Goal: Task Accomplishment & Management: Use online tool/utility

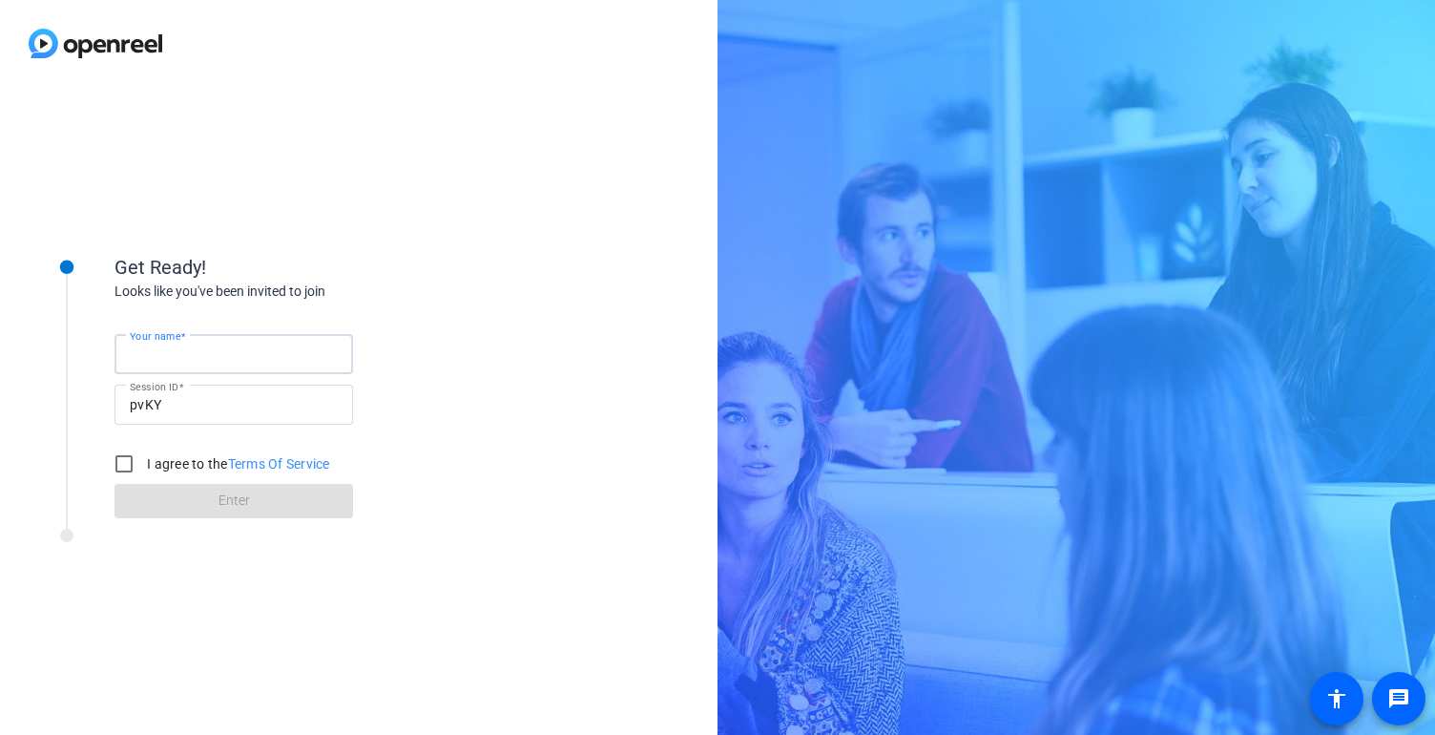
click at [240, 355] on input "Your name" at bounding box center [234, 354] width 208 height 23
type input "sdf"
click at [163, 461] on label "I agree to the Terms Of Service" at bounding box center [236, 463] width 187 height 19
click at [143, 461] on input "I agree to the Terms Of Service" at bounding box center [124, 464] width 38 height 38
checkbox input "true"
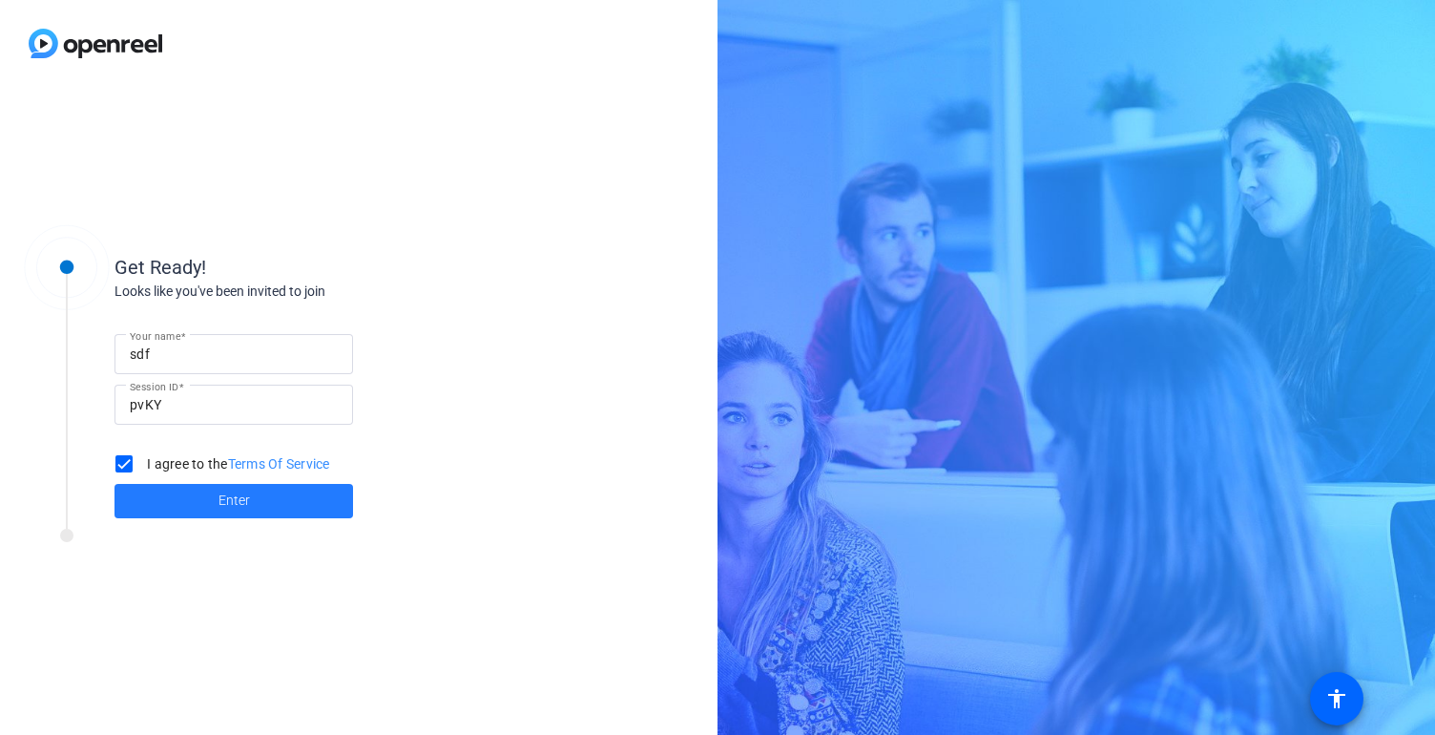
click at [163, 494] on span at bounding box center [233, 501] width 239 height 46
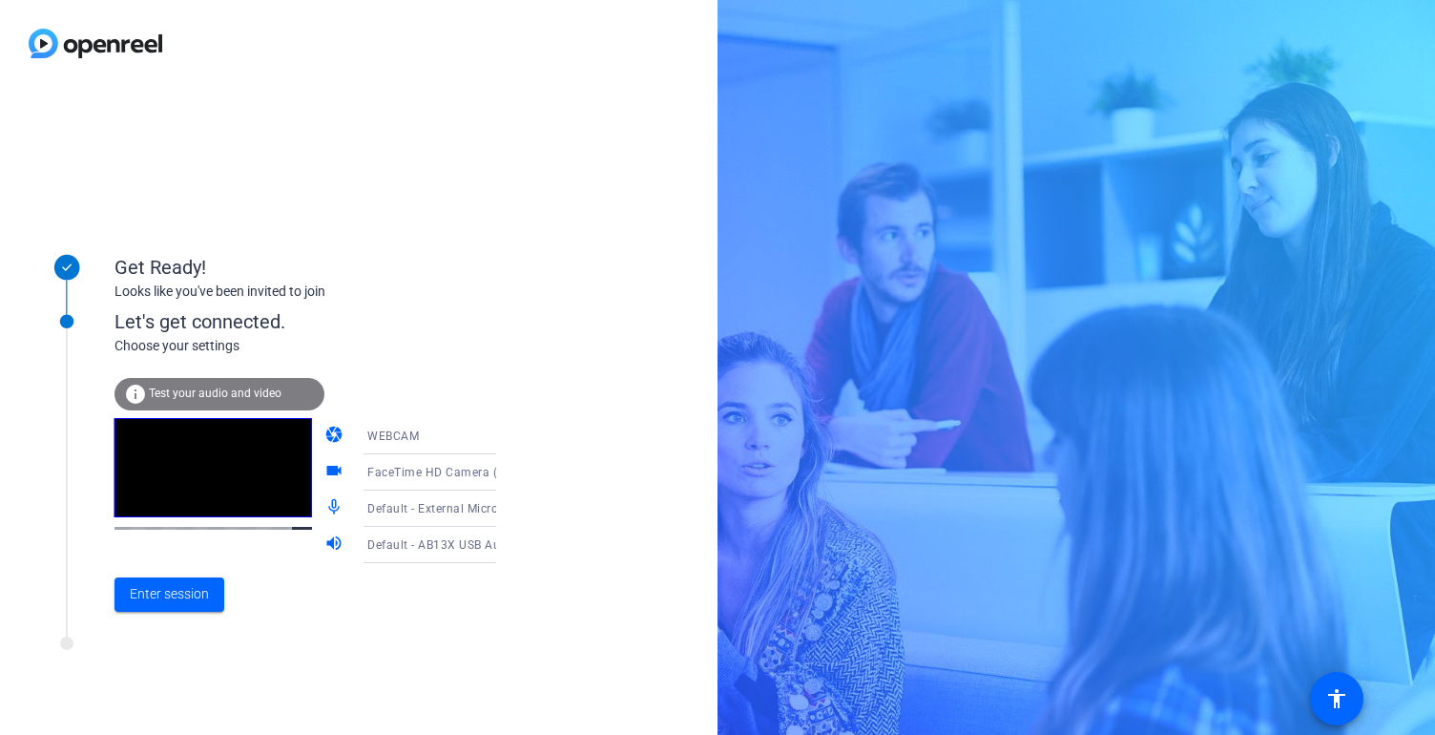
click at [359, 135] on div "Get Ready! Looks like you've been invited to join Let's get connected. Choose y…" at bounding box center [359, 411] width 718 height 648
click at [504, 510] on icon at bounding box center [515, 508] width 23 height 23
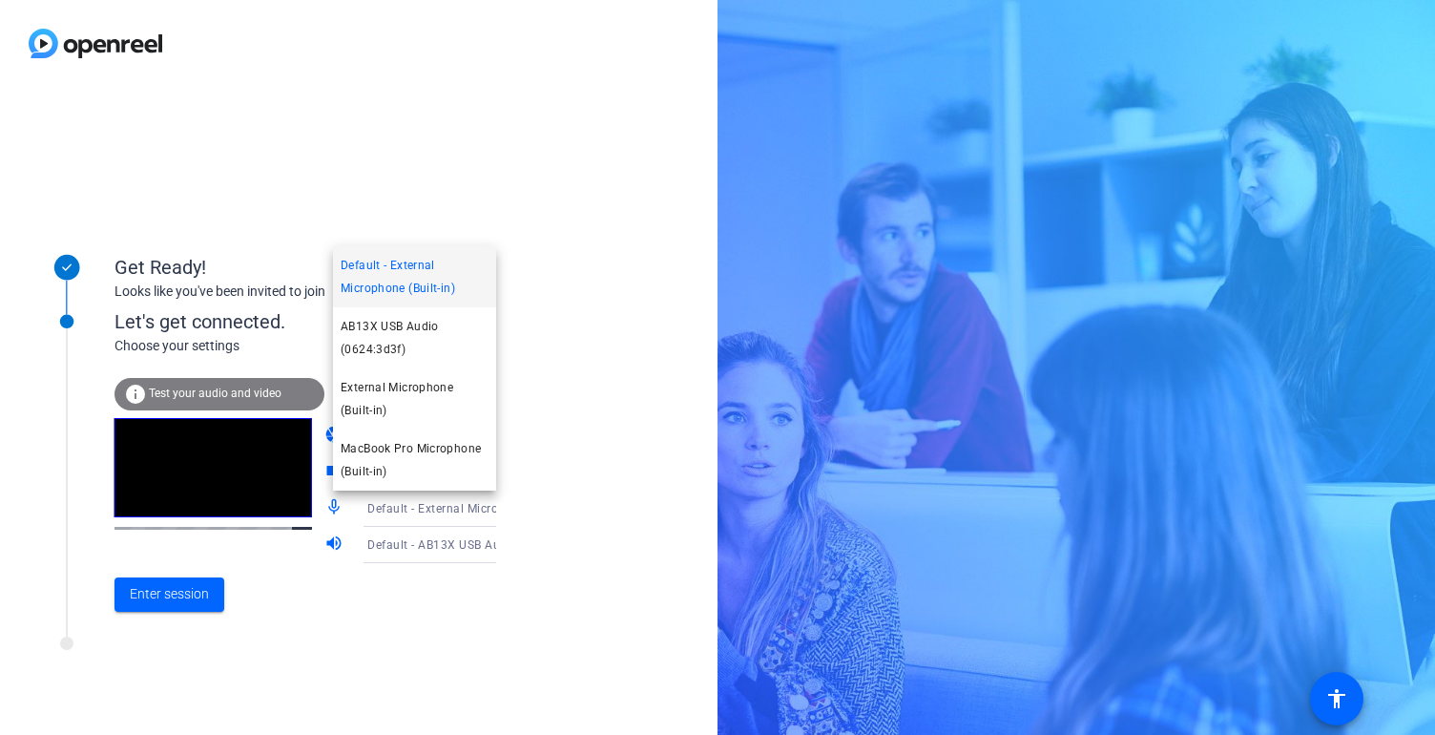
click at [163, 593] on div at bounding box center [717, 367] width 1435 height 735
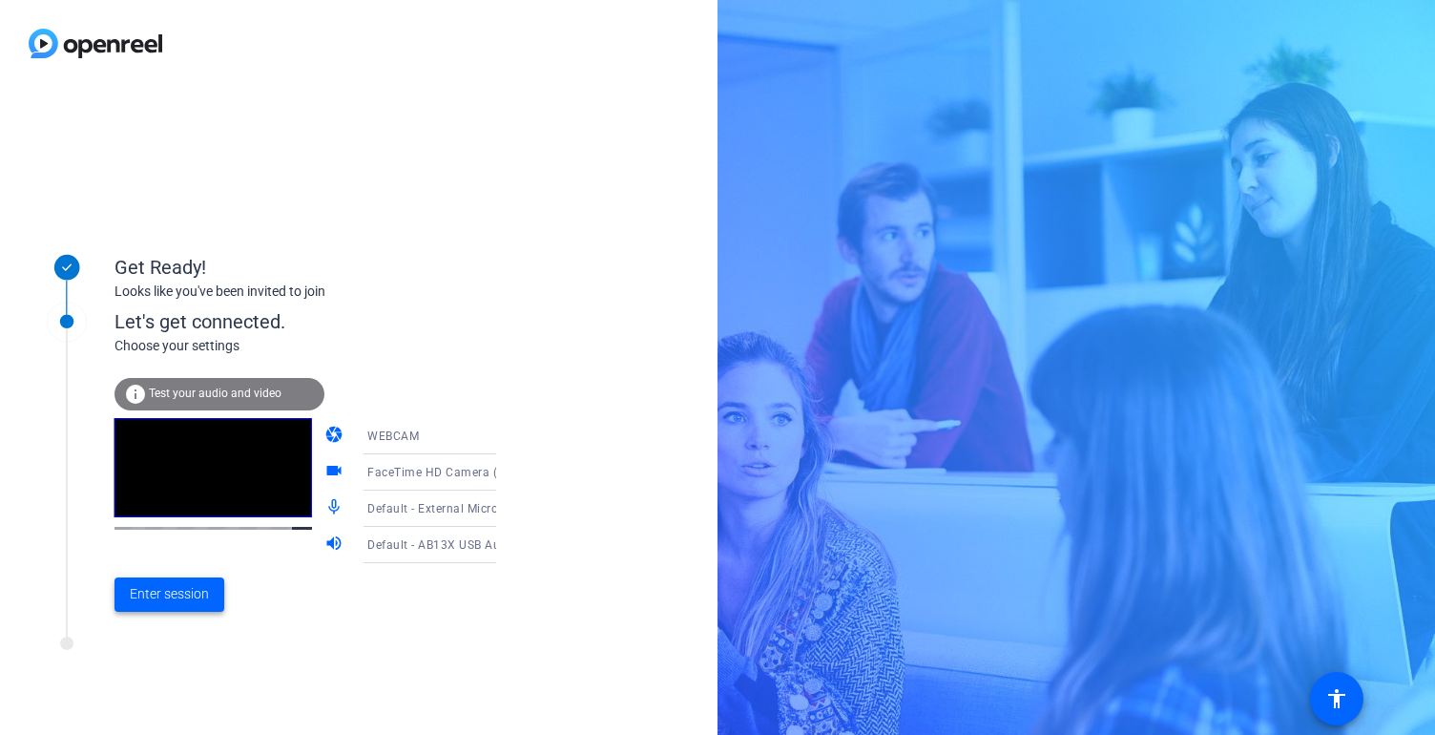
click at [163, 593] on span "Enter session" at bounding box center [169, 594] width 79 height 20
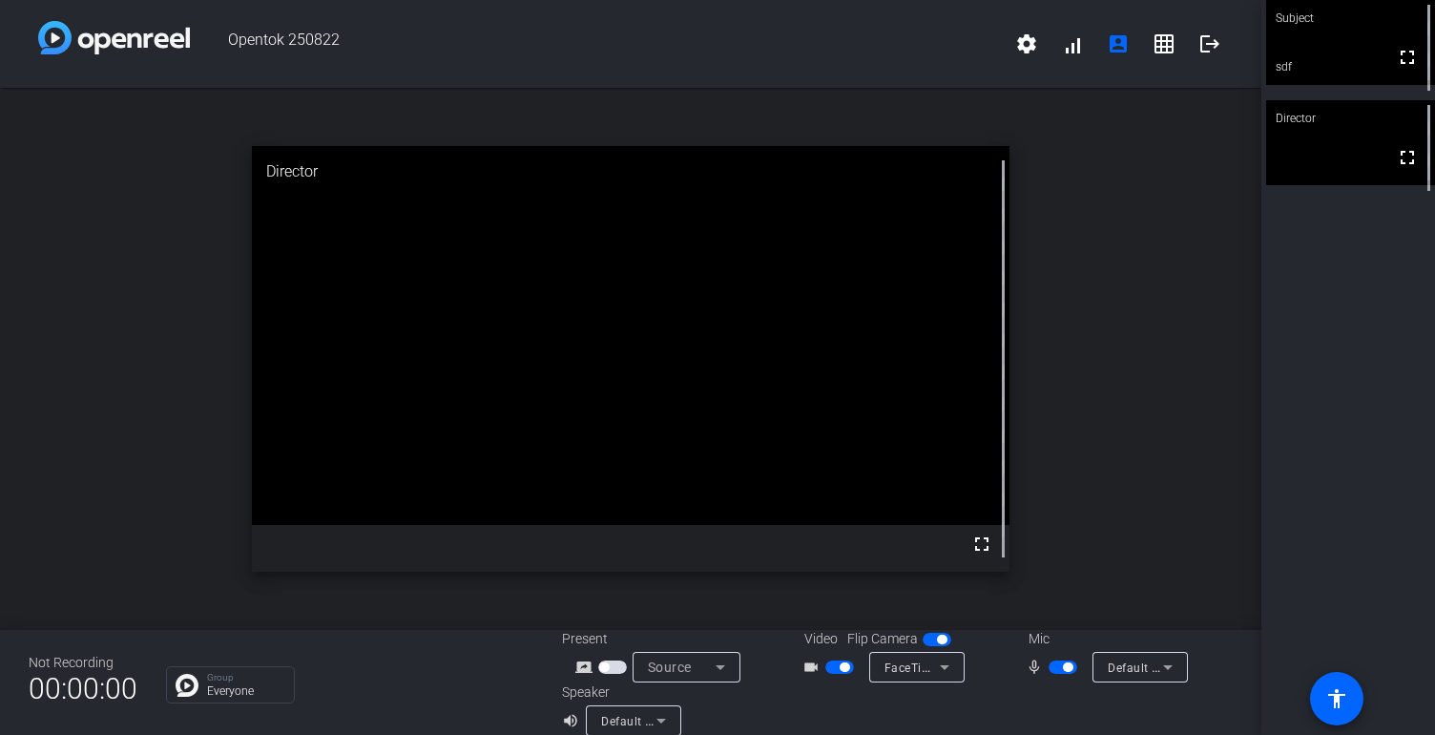
click at [1138, 670] on span "Default - External Microphone (Built-in)" at bounding box center [1216, 666] width 217 height 15
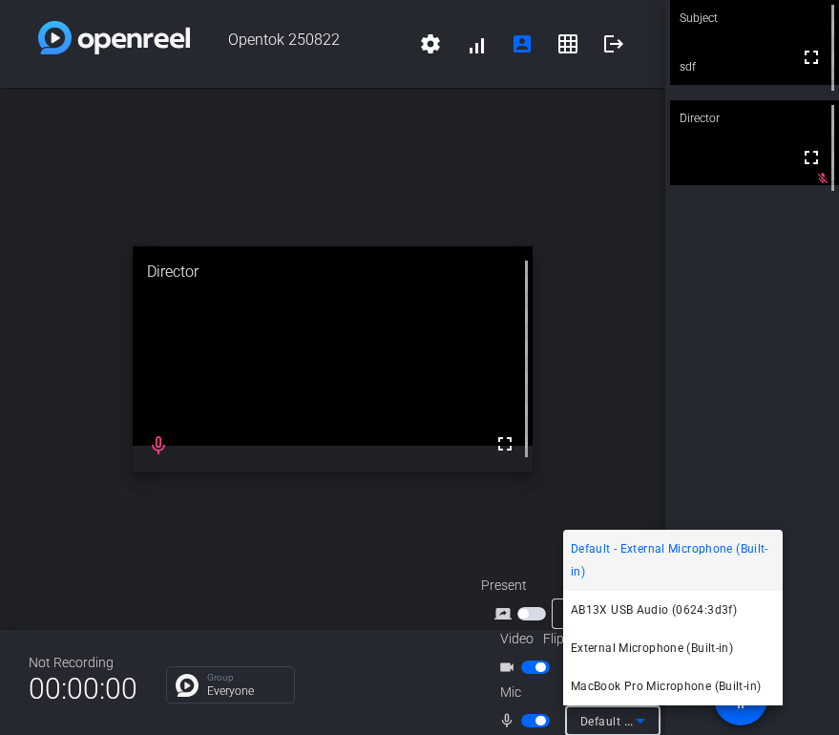
click at [399, 536] on div at bounding box center [419, 367] width 839 height 735
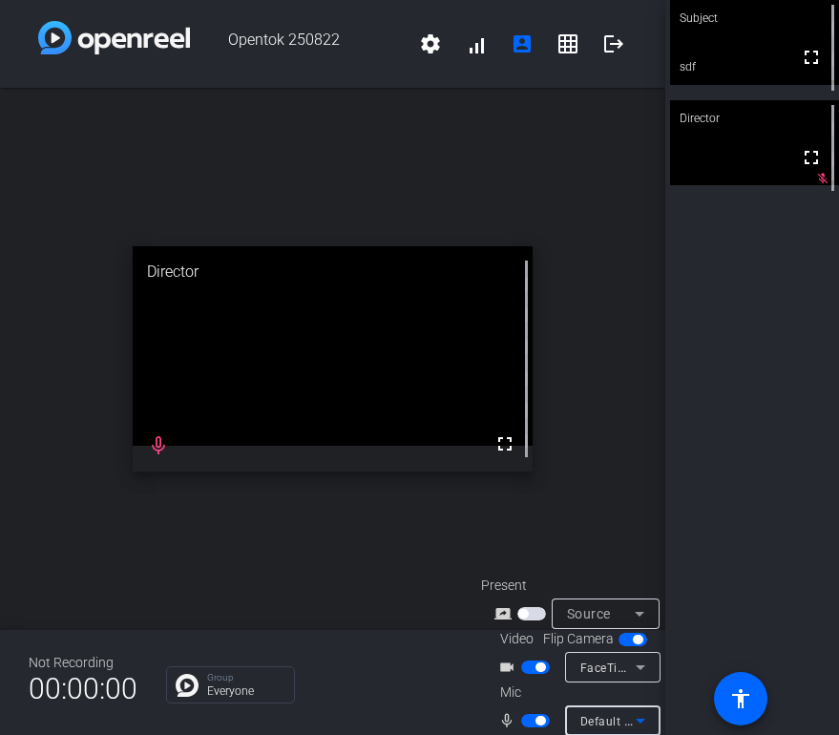
click at [629, 721] on icon at bounding box center [640, 720] width 23 height 23
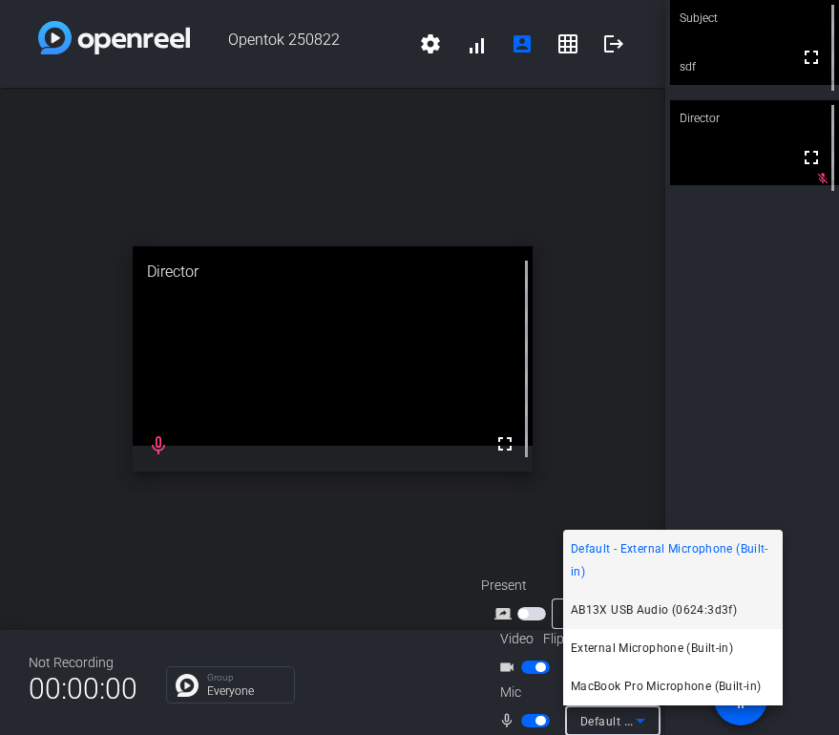
click at [644, 610] on span "AB13X USB Audio (0624:3d3f)" at bounding box center [654, 609] width 166 height 23
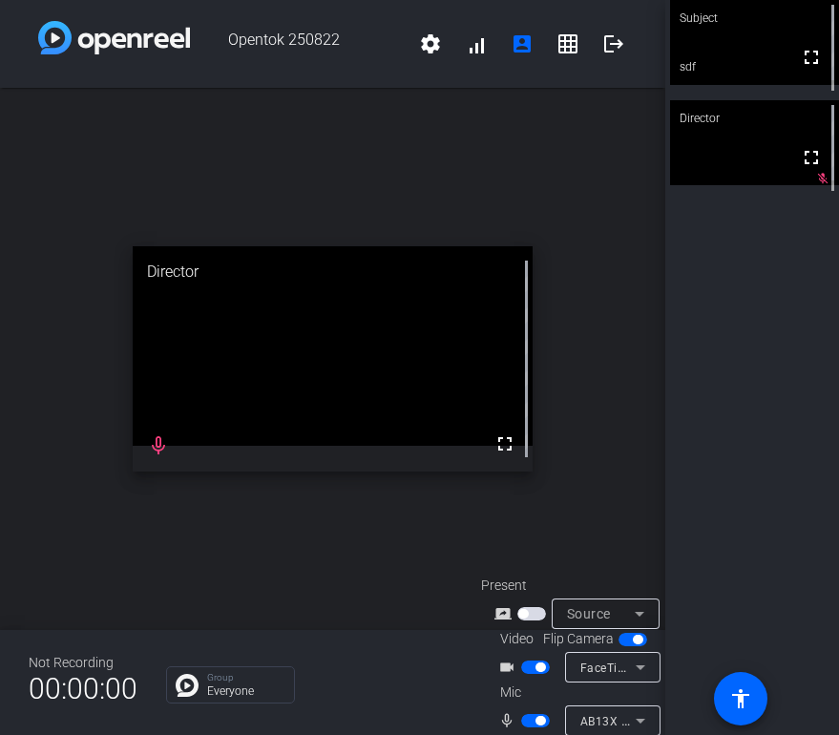
click at [382, 570] on div "open_in_new Director fullscreen mic_none" at bounding box center [332, 359] width 665 height 542
